Goal: Task Accomplishment & Management: Use online tool/utility

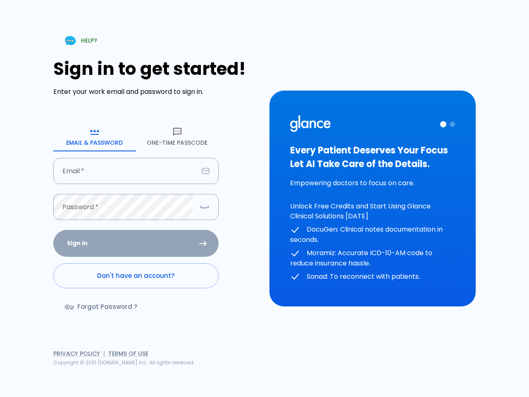
click at [384, 368] on div "HELP? Sign in to get started! Enter your work email and password to sign in. Em…" at bounding box center [265, 198] width 510 height 397
click at [95, 136] on icon "button" at bounding box center [95, 132] width 10 height 10
click at [177, 136] on icon "button" at bounding box center [177, 132] width 10 height 10
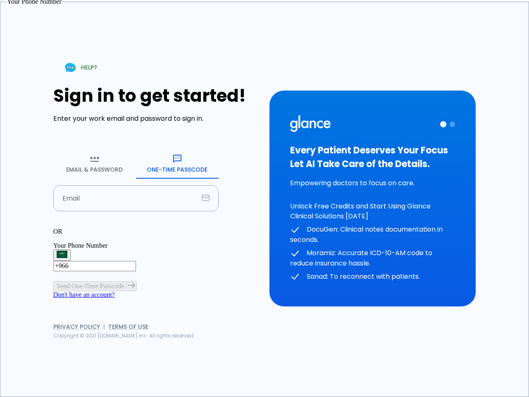
click at [136, 185] on input "Email" at bounding box center [125, 198] width 145 height 26
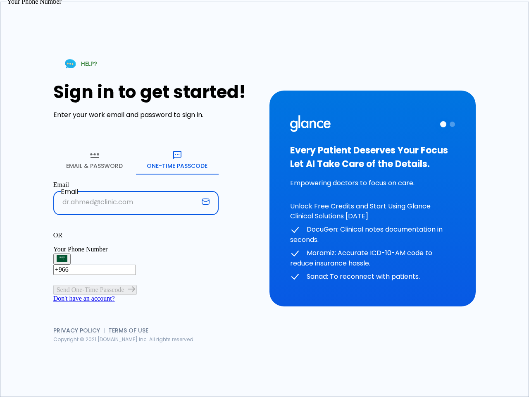
click at [136, 232] on p "OR" at bounding box center [135, 235] width 165 height 7
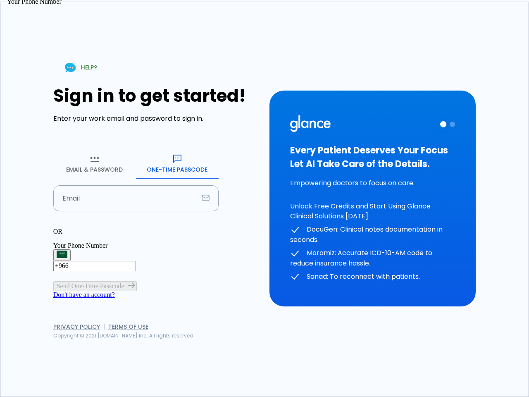
click at [205, 228] on div "OR" at bounding box center [135, 231] width 165 height 7
click at [373, 199] on div "Every Patient Deserves Your Focus Let AI Take Care of the Details. Empowering d…" at bounding box center [372, 198] width 165 height 167
